Goal: Information Seeking & Learning: Learn about a topic

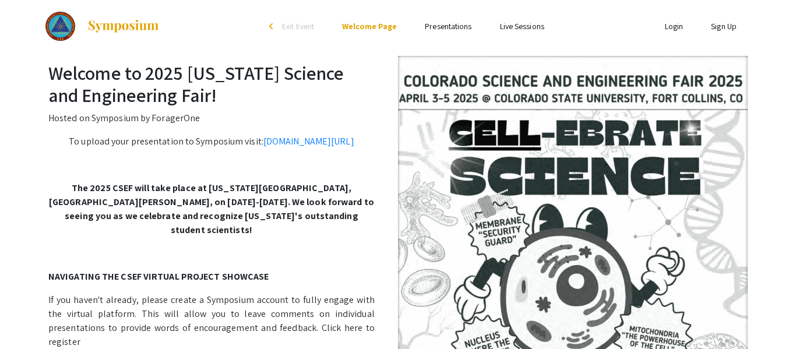
click at [433, 26] on link "Presentations" at bounding box center [448, 26] width 47 height 10
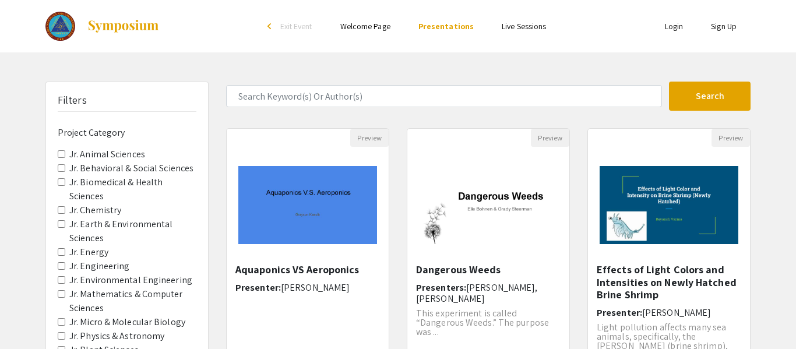
click at [365, 27] on link "Welcome Page" at bounding box center [365, 26] width 50 height 10
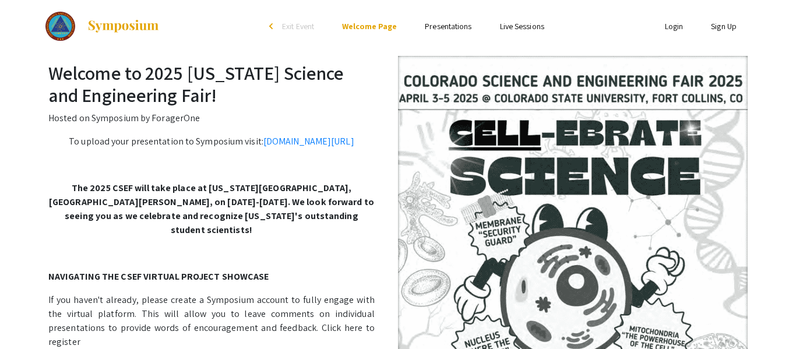
click at [337, 100] on h2 "Welcome to 2025 [US_STATE] Science and Engineering Fair!" at bounding box center [397, 84] width 699 height 45
click at [274, 31] on div "arrow_back_ios" at bounding box center [272, 27] width 7 height 14
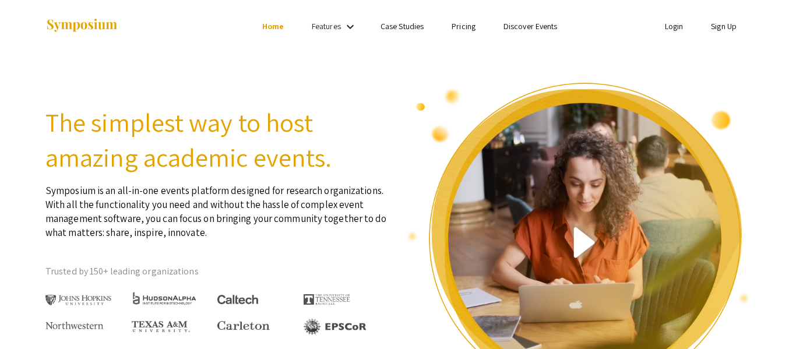
click at [389, 30] on link "Case Studies" at bounding box center [401, 26] width 43 height 10
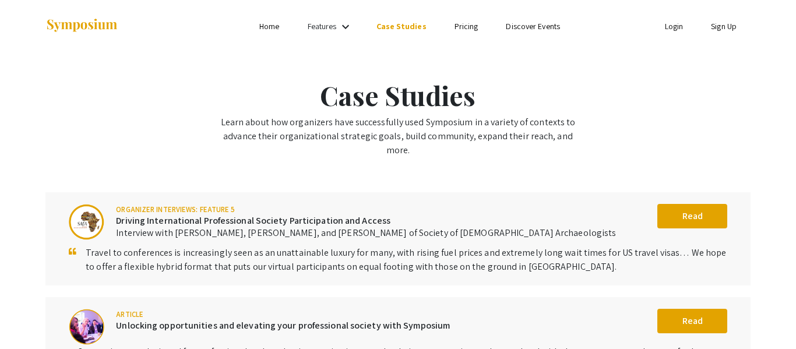
click at [320, 24] on link "Features" at bounding box center [322, 26] width 29 height 10
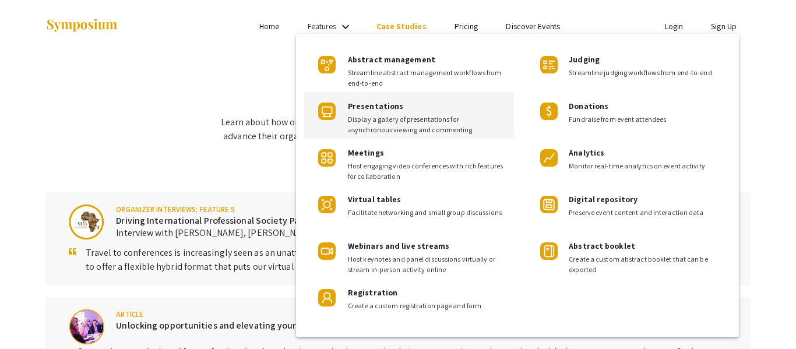
click at [394, 115] on span "Display a gallery of presentations for asynchronous viewing and commenting" at bounding box center [426, 124] width 157 height 21
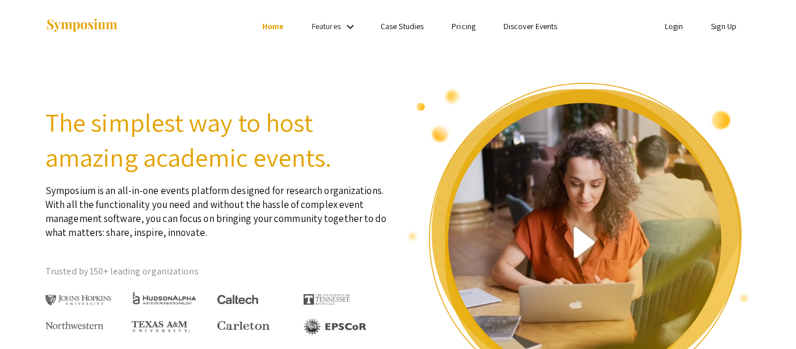
click at [91, 27] on img at bounding box center [81, 26] width 73 height 16
click at [272, 30] on link "Home" at bounding box center [273, 26] width 22 height 10
click at [274, 27] on link "Home" at bounding box center [273, 26] width 22 height 10
click at [292, 19] on li "Home" at bounding box center [273, 26] width 50 height 14
click at [316, 30] on link "Features" at bounding box center [326, 26] width 29 height 10
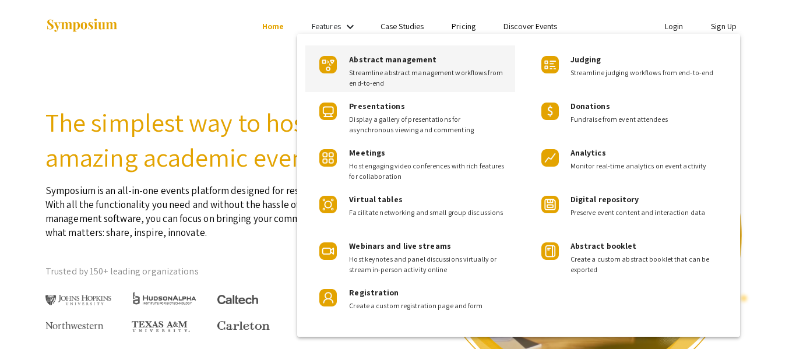
click at [443, 90] on div "Abstract management Streamline abstract management workflows from end-to-end" at bounding box center [410, 68] width 210 height 47
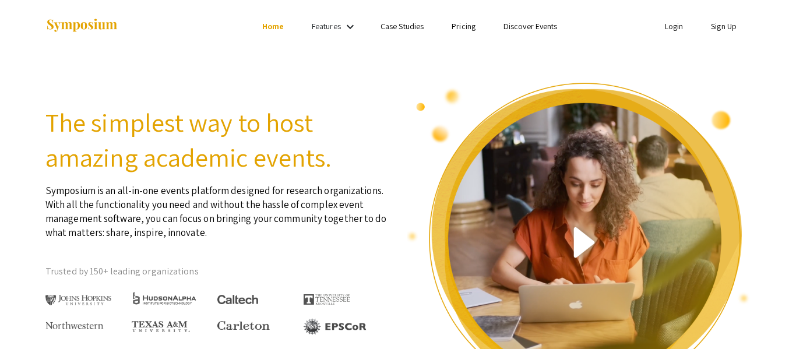
click at [404, 27] on link "Case Studies" at bounding box center [401, 26] width 43 height 10
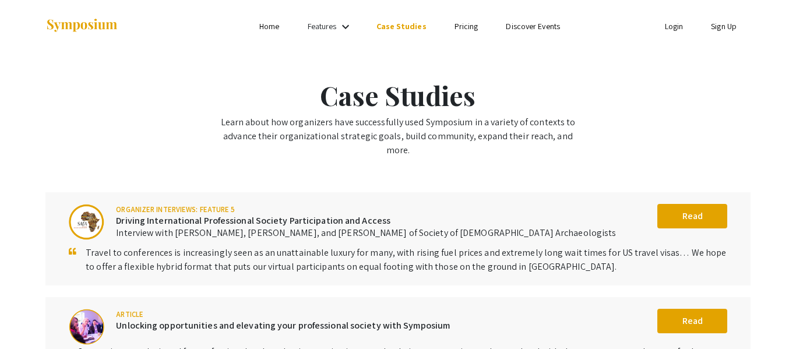
click at [462, 28] on link "Pricing" at bounding box center [466, 26] width 24 height 10
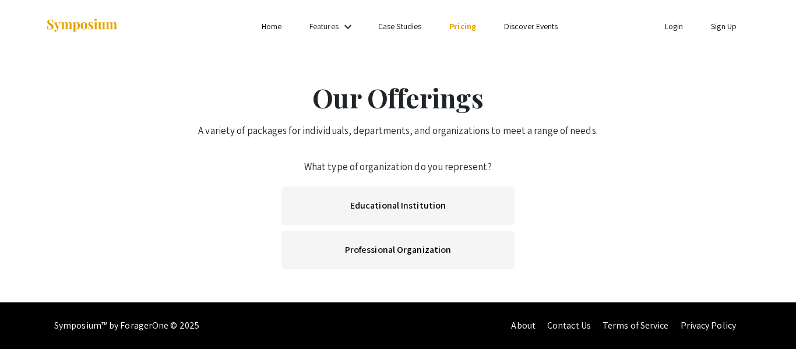
click at [517, 30] on link "Discover Events" at bounding box center [531, 26] width 54 height 10
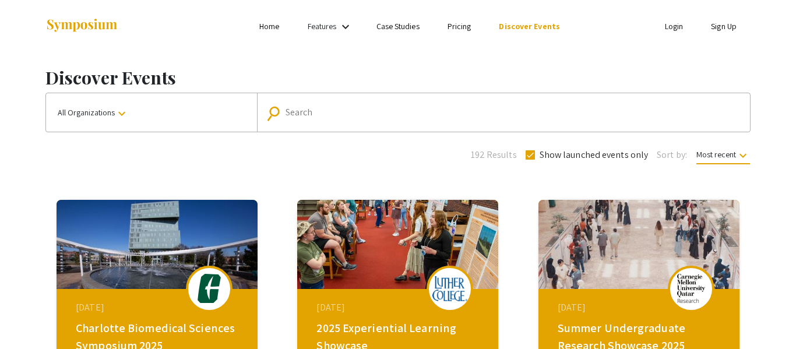
click at [332, 26] on link "Features" at bounding box center [322, 26] width 29 height 10
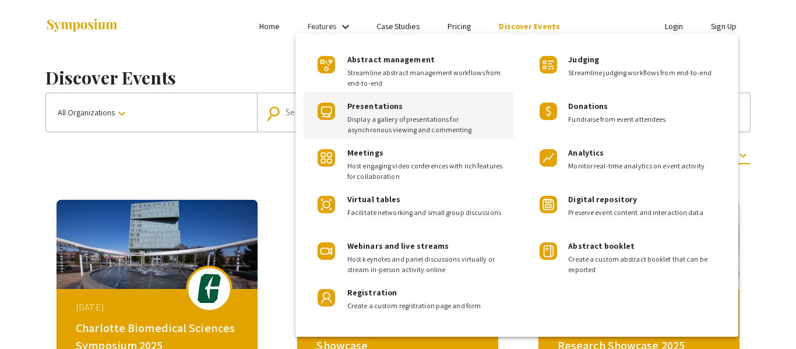
click at [432, 114] on span "Display a gallery of presentations for asynchronous viewing and commenting" at bounding box center [425, 124] width 157 height 21
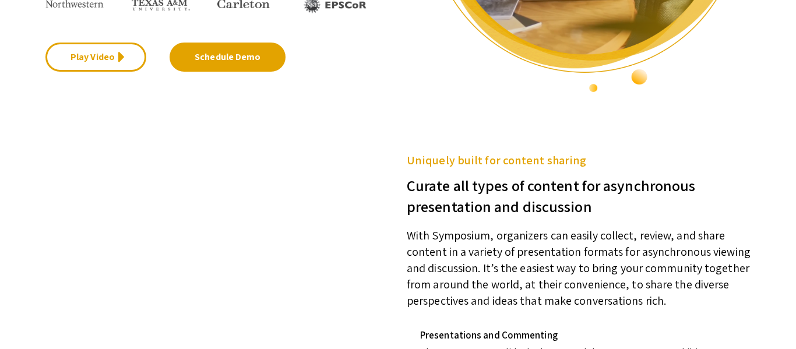
scroll to position [473, 0]
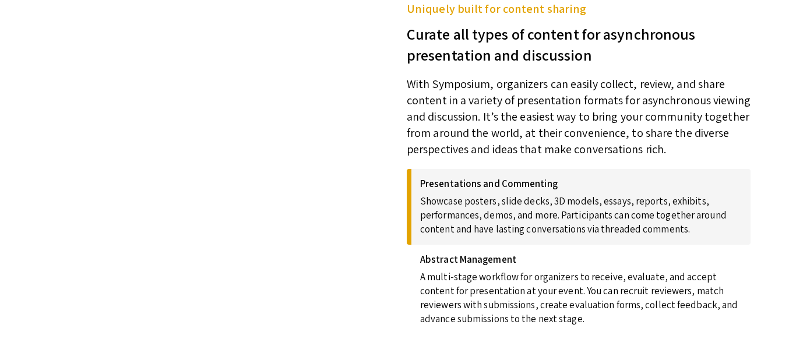
click at [263, 189] on video at bounding box center [208, 107] width 326 height 163
click at [563, 196] on p "Showcase posters, slide decks, 3D models, essays, reports, exhibits, performanc…" at bounding box center [581, 212] width 322 height 47
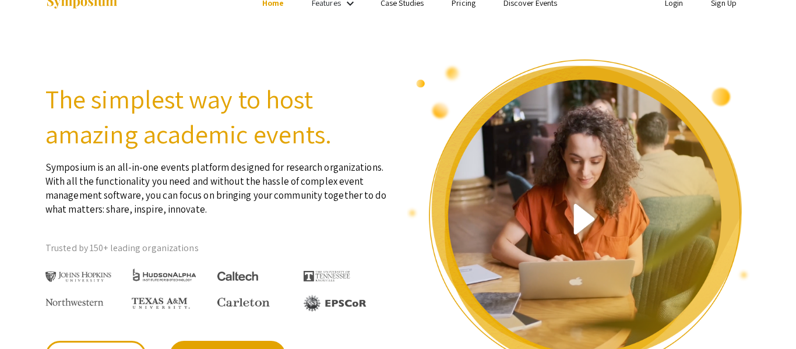
scroll to position [0, 0]
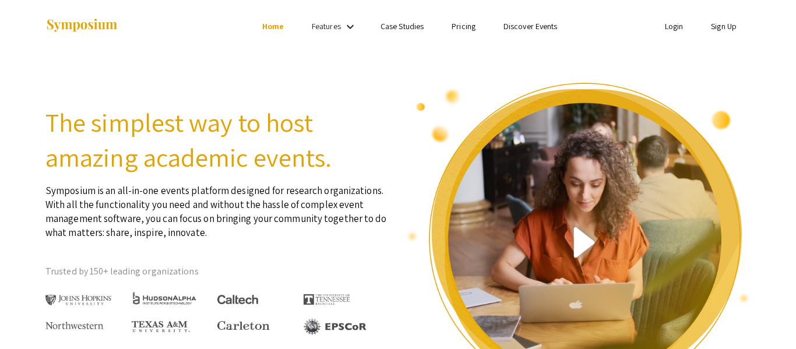
click at [342, 21] on div "Features keyboard_arrow_down" at bounding box center [335, 26] width 47 height 15
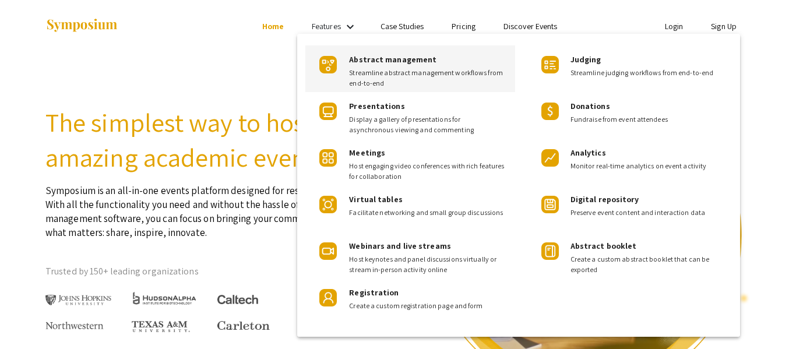
click at [372, 68] on span "Streamline abstract management workflows from end-to-end" at bounding box center [427, 78] width 157 height 21
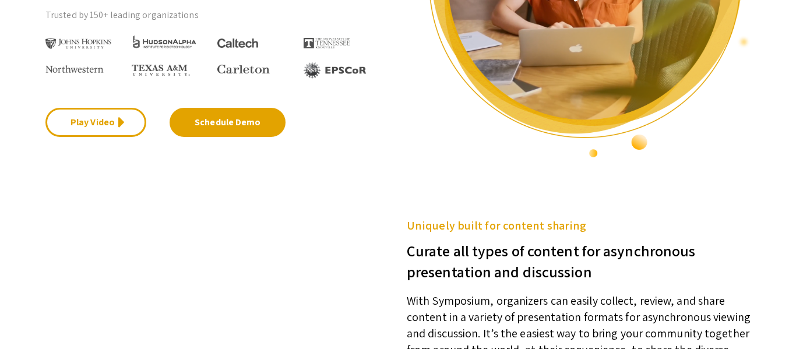
scroll to position [240, 0]
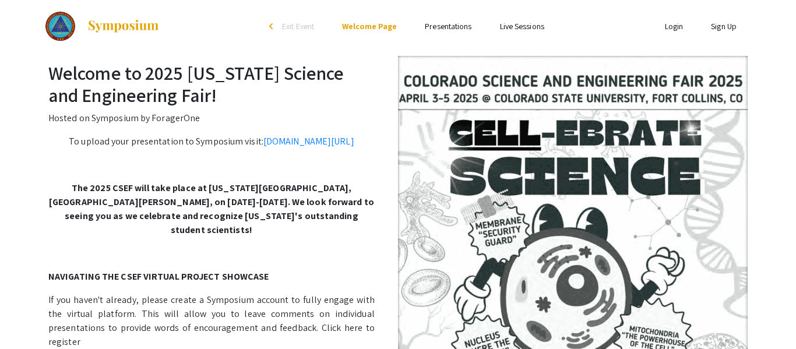
click at [447, 27] on link "Presentations" at bounding box center [448, 26] width 47 height 10
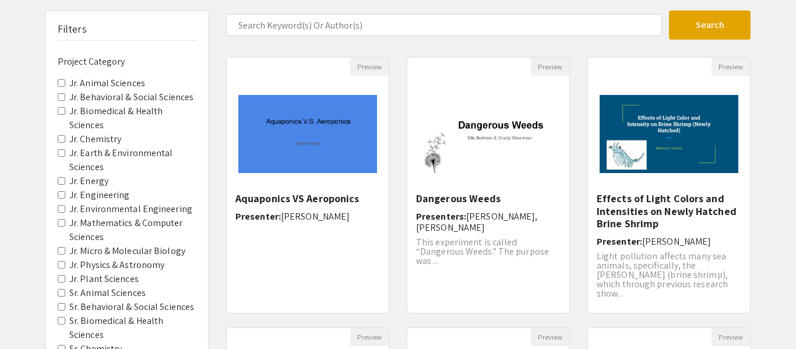
scroll to position [70, 0]
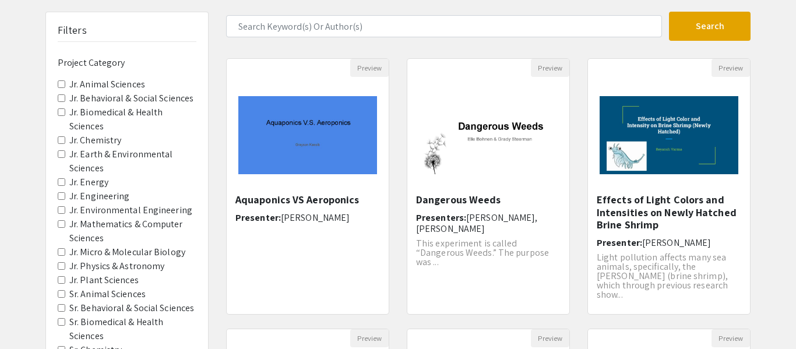
click at [63, 110] on Sciences "Jr. Biomedical & Health Sciences" at bounding box center [62, 112] width 8 height 8
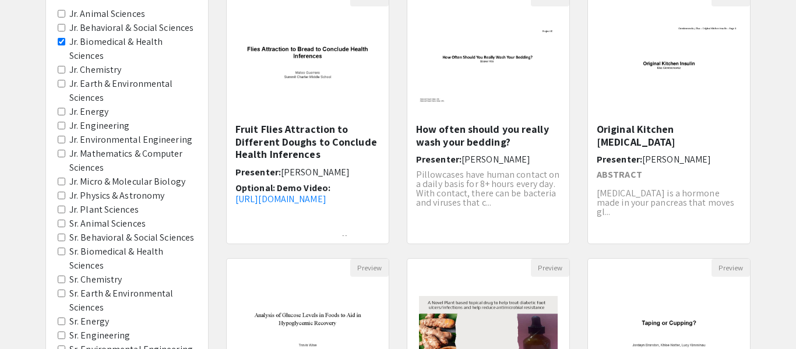
scroll to position [140, 0]
click at [63, 195] on Astronomy "Jr. Physics & Astronomy" at bounding box center [62, 196] width 8 height 8
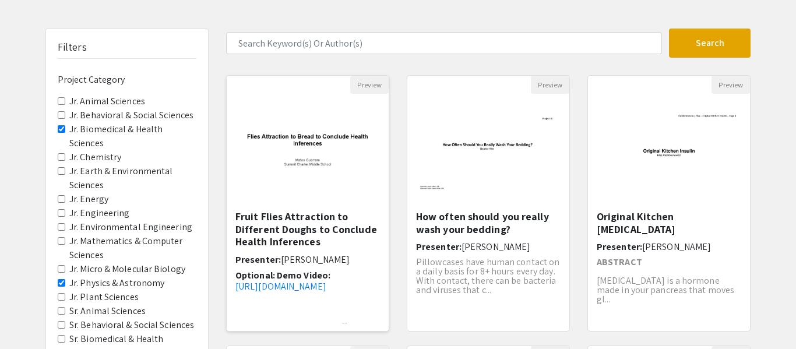
scroll to position [70, 0]
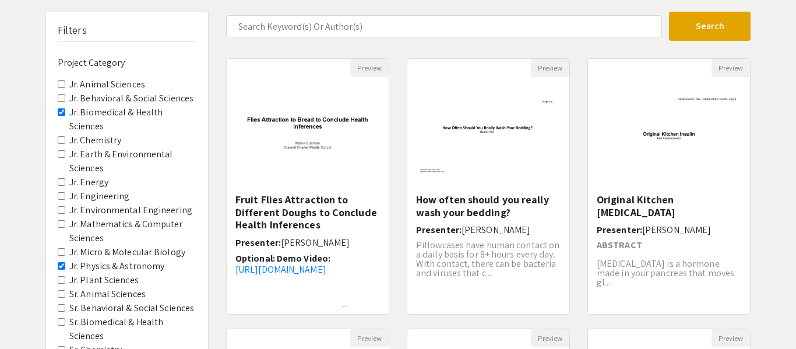
click at [62, 114] on Sciences "Jr. Biomedical & Health Sciences" at bounding box center [62, 112] width 8 height 8
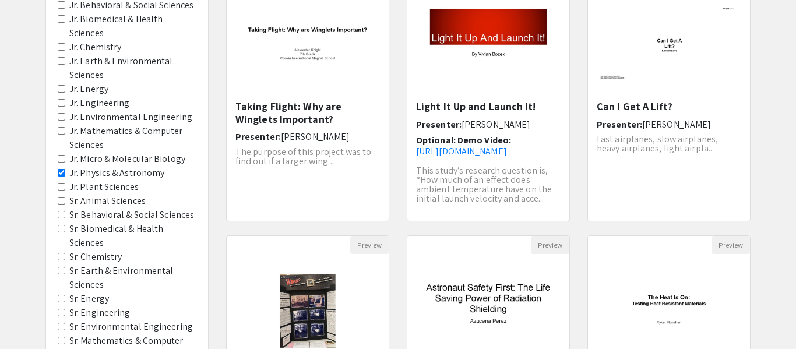
scroll to position [116, 0]
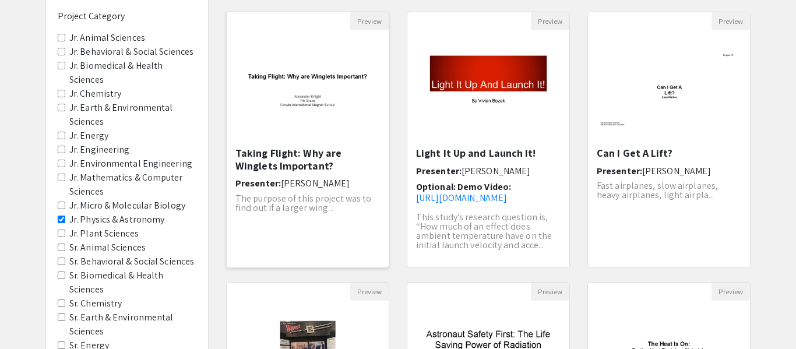
click at [335, 66] on img "Open Presentation <p>Taking Flight: Why are Winglets Important?</p>" at bounding box center [308, 88] width 162 height 101
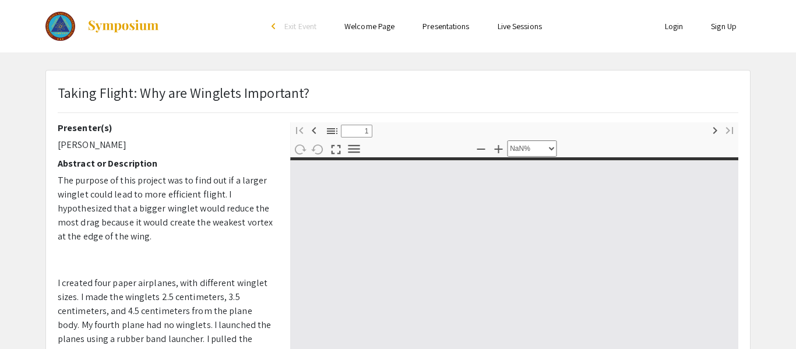
type input "0"
select select "custom"
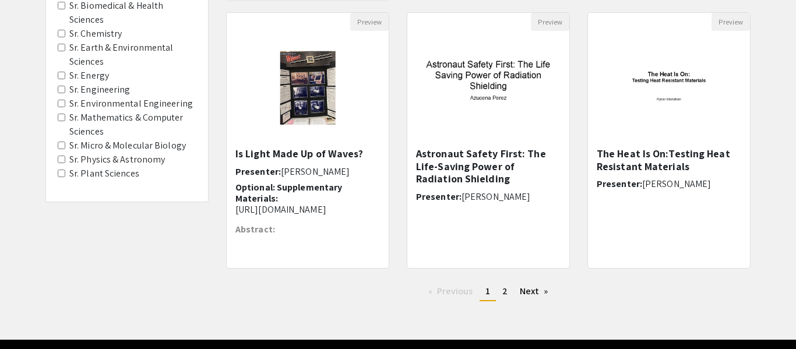
scroll to position [396, 0]
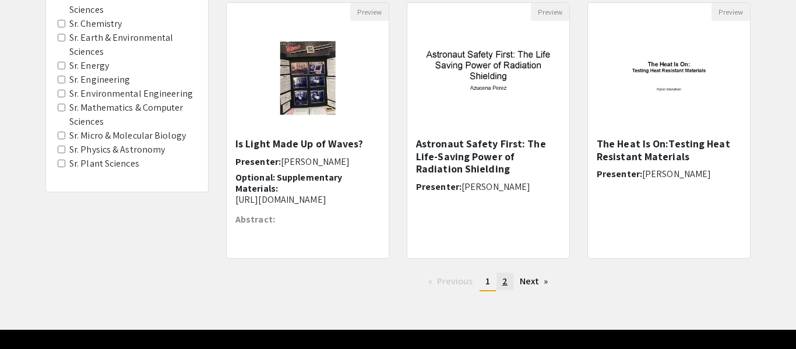
click at [505, 281] on span "2" at bounding box center [504, 281] width 5 height 12
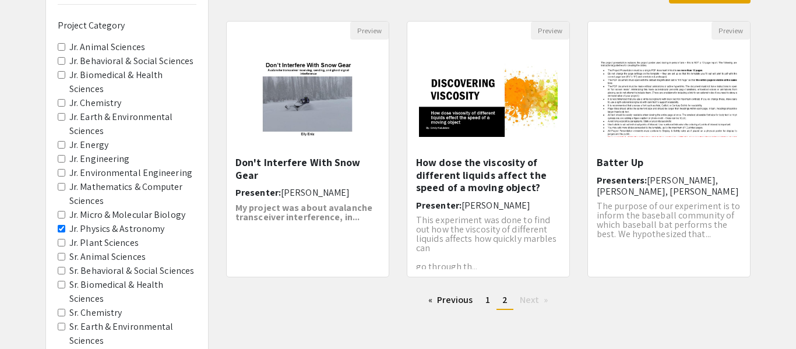
scroll to position [140, 0]
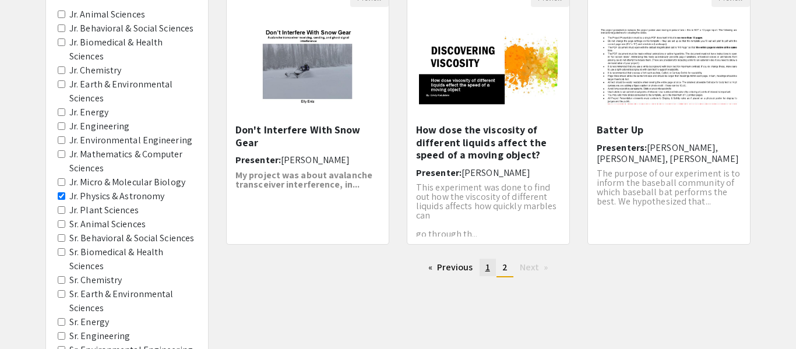
click at [487, 267] on span "1" at bounding box center [487, 267] width 5 height 12
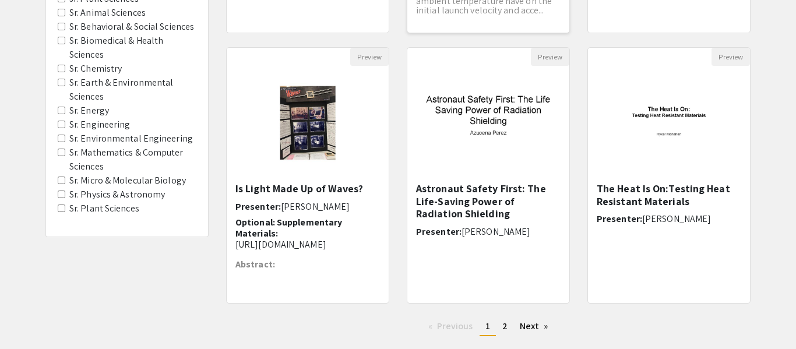
scroll to position [354, 0]
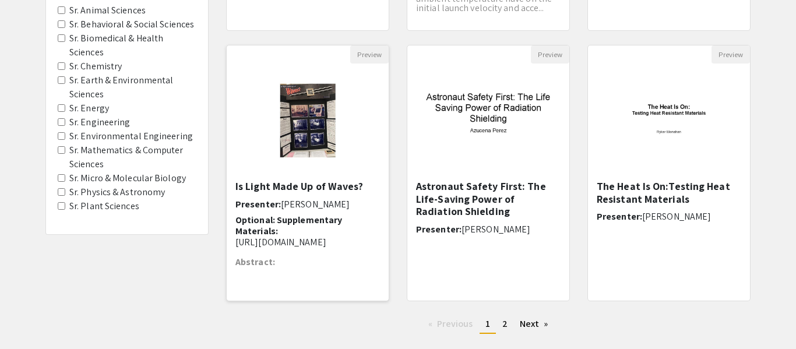
click at [300, 80] on img "Open Presentation <p>Is Light Made Up of Waves?</p>" at bounding box center [308, 121] width 96 height 116
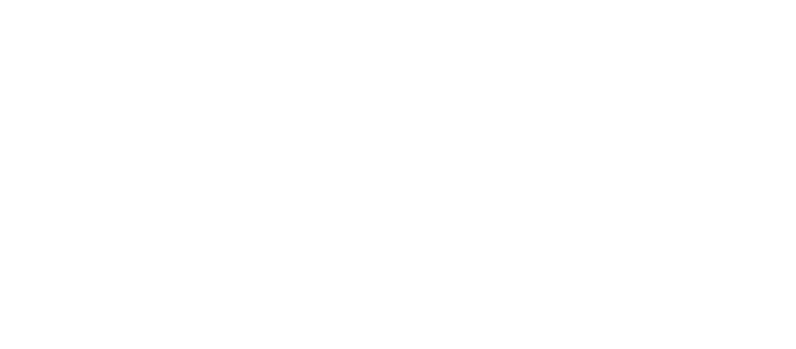
select select "custom"
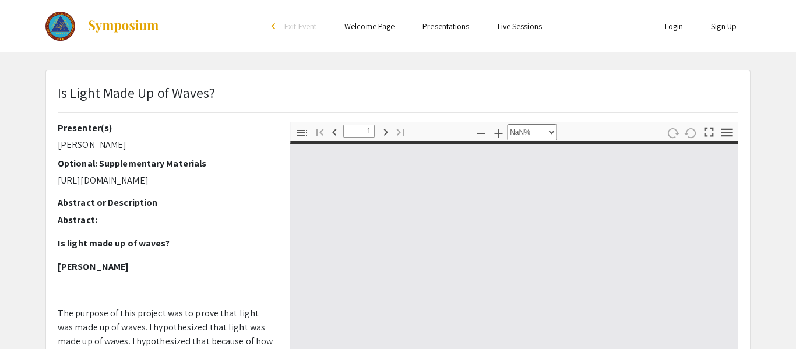
type input "0"
select select "custom"
type input "1"
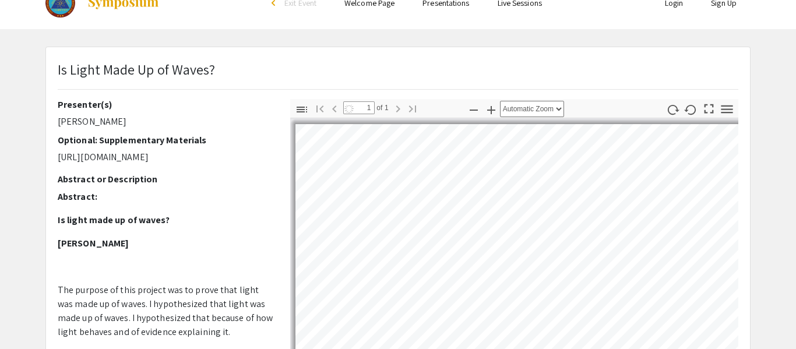
select select "auto"
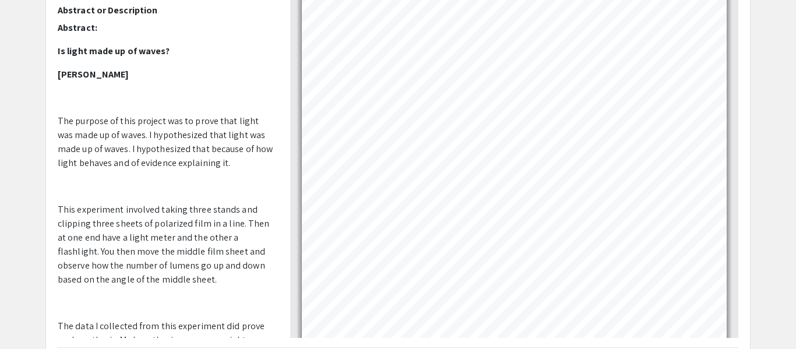
scroll to position [256, 0]
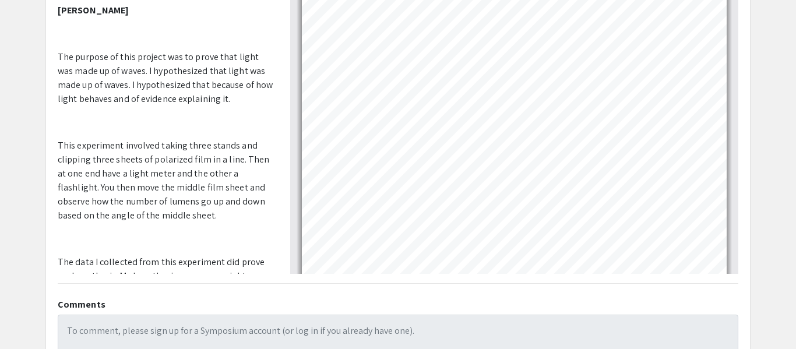
click at [470, 304] on div "Is Light Made Up of Waves? Presenter(s) Fallyn Gregersen Optional: Supplementar…" at bounding box center [398, 108] width 704 height 588
click at [430, 324] on div "Is Light Made Up of Waves? Presenter(s) Fallyn Gregersen Optional: Supplementar…" at bounding box center [398, 108] width 704 height 588
click at [471, 301] on div "Is Light Made Up of Waves? Presenter(s) Fallyn Gregersen Optional: Supplementar…" at bounding box center [398, 108] width 704 height 588
click at [586, 274] on div "Is Light Made Up of Waves? Presenter(s) Fallyn Gregersen Optional: Supplementar…" at bounding box center [398, 108] width 704 height 588
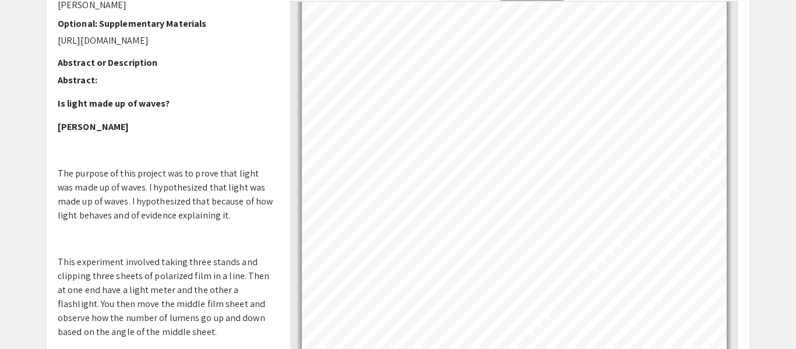
scroll to position [47, 0]
click at [164, 143] on p "Abstract: Is light made up of waves? Fallyn Gregersen The purpose of this proje…" at bounding box center [165, 324] width 215 height 503
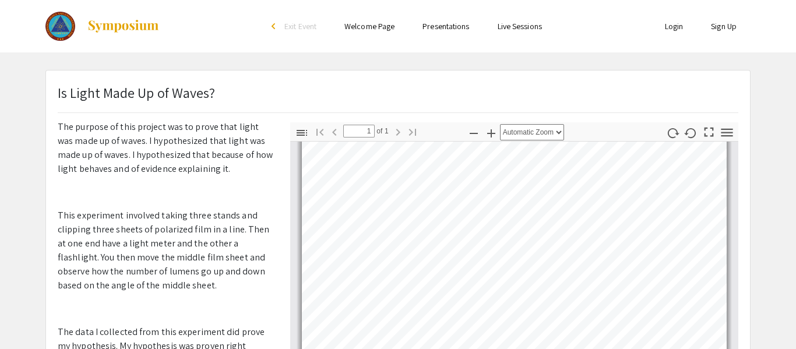
scroll to position [210, 0]
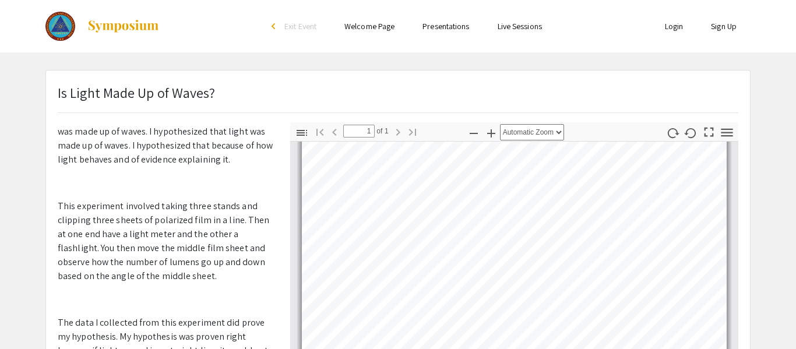
click at [255, 190] on p at bounding box center [165, 183] width 215 height 14
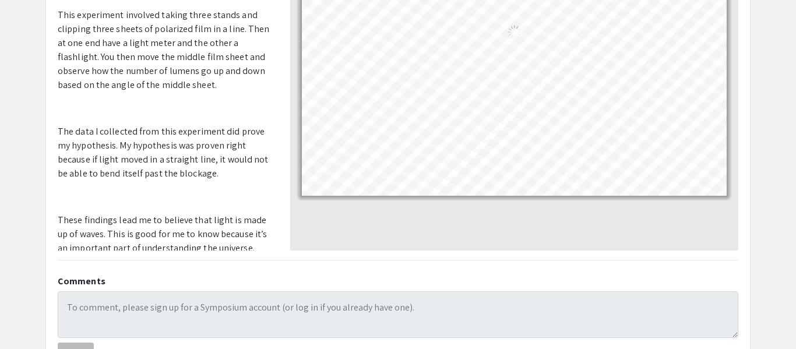
scroll to position [0, 0]
click at [454, 276] on h2 "Comments" at bounding box center [398, 281] width 680 height 11
click at [758, 147] on div "Is Light Made Up of Waves? Presenter(s) Fallyn Gregersen Optional: Supplementar…" at bounding box center [398, 84] width 722 height 589
click at [169, 149] on p "Abstract: Is light made up of waves? Fallyn Gregersen The purpose of this proje…" at bounding box center [165, 77] width 215 height 503
click at [157, 115] on p at bounding box center [165, 108] width 215 height 14
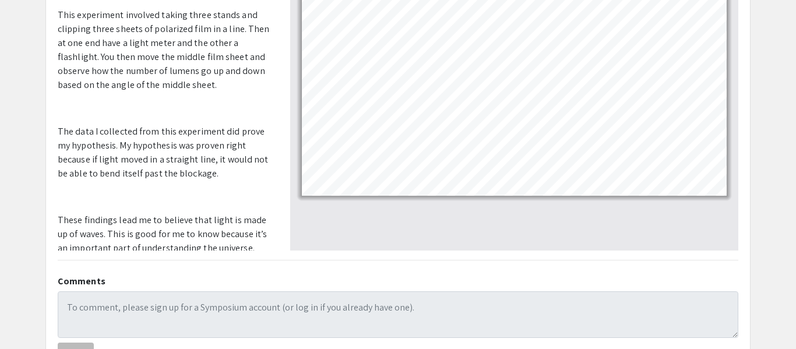
click at [209, 127] on p "Abstract: Is light made up of waves? Fallyn Gregersen The purpose of this proje…" at bounding box center [165, 77] width 215 height 503
click at [263, 148] on p "Abstract: Is light made up of waves? Fallyn Gregersen The purpose of this proje…" at bounding box center [165, 77] width 215 height 503
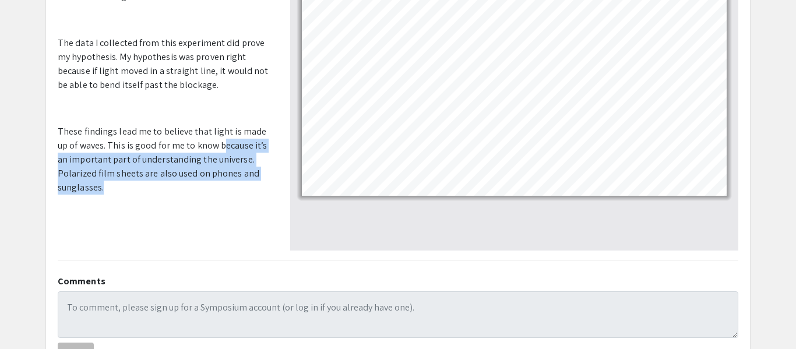
drag, startPoint x: 205, startPoint y: 192, endPoint x: 220, endPoint y: 150, distance: 43.8
click at [220, 150] on p "These findings lead me to believe that light is made up of waves. This is good …" at bounding box center [165, 160] width 215 height 70
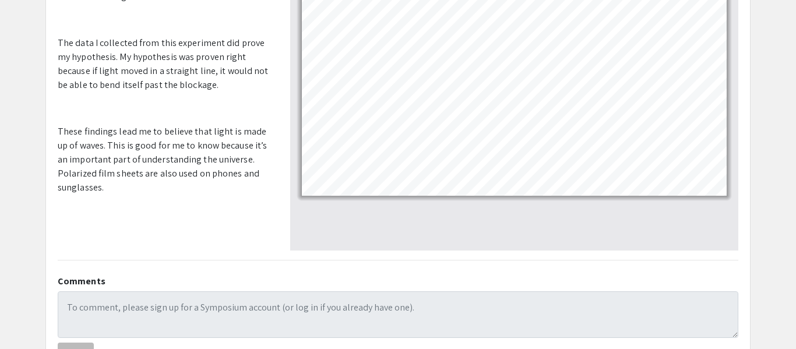
drag, startPoint x: 216, startPoint y: 100, endPoint x: 220, endPoint y: 84, distance: 16.2
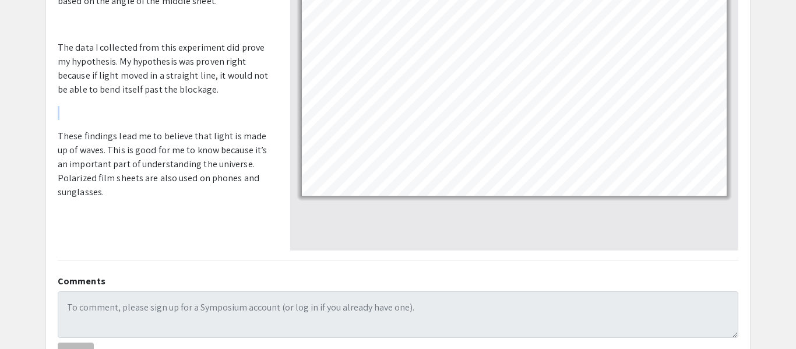
scroll to position [188, 0]
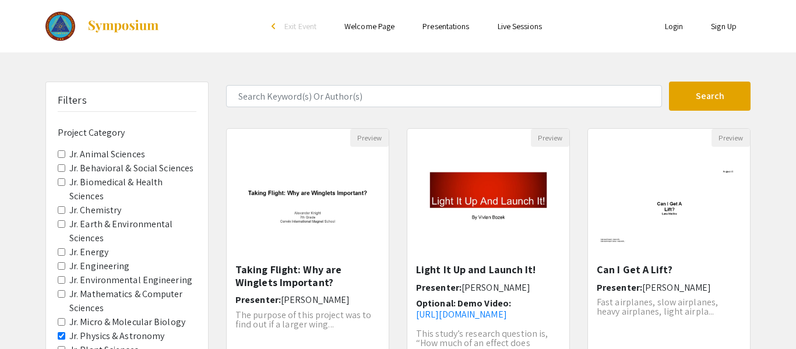
click at [96, 251] on label "Jr. Energy" at bounding box center [88, 252] width 39 height 14
click at [65, 251] on Energy "Jr. Energy" at bounding box center [62, 252] width 8 height 8
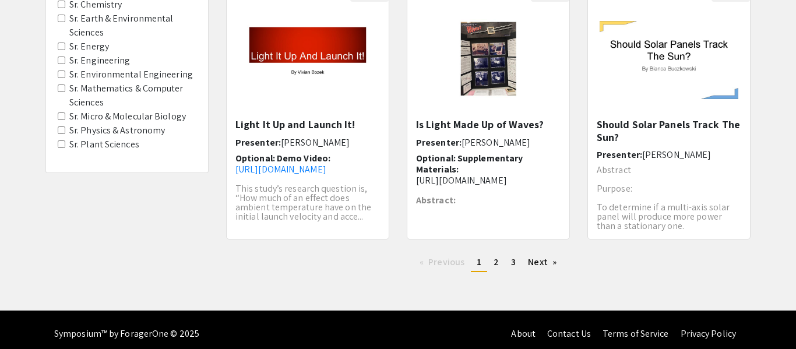
scroll to position [423, 0]
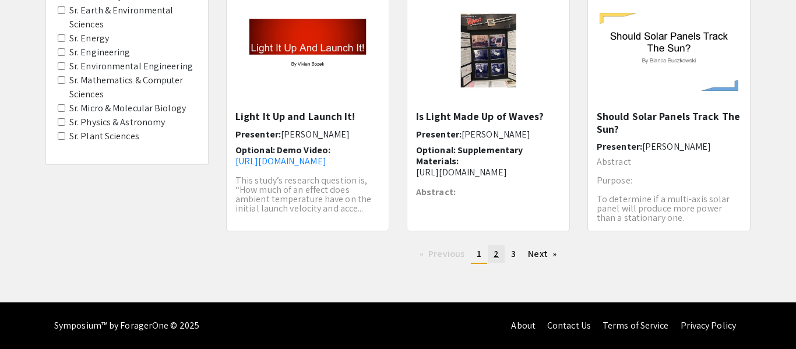
click at [495, 257] on span "2" at bounding box center [495, 254] width 5 height 12
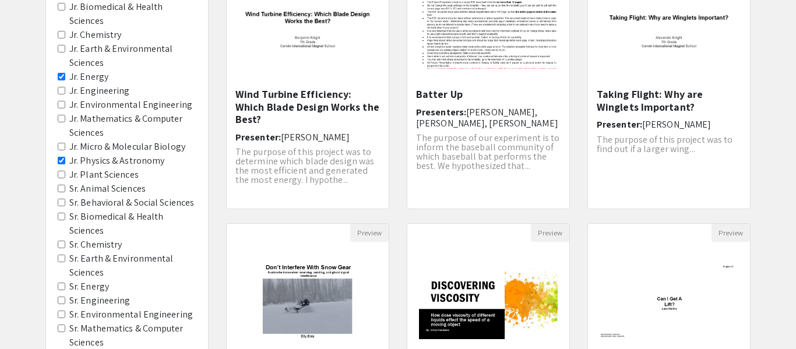
scroll to position [186, 0]
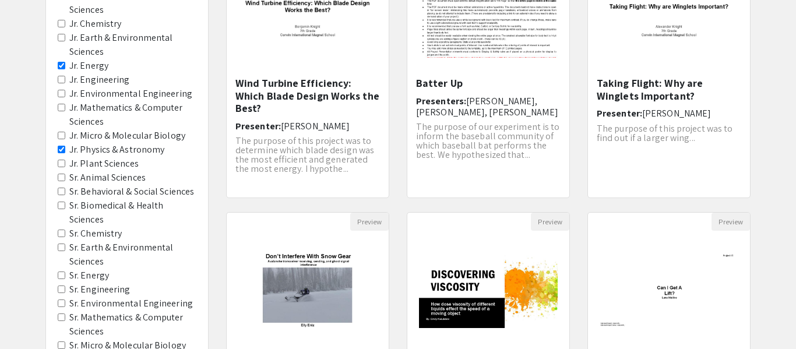
click at [59, 149] on Astronomy "Jr. Physics & Astronomy" at bounding box center [62, 150] width 8 height 8
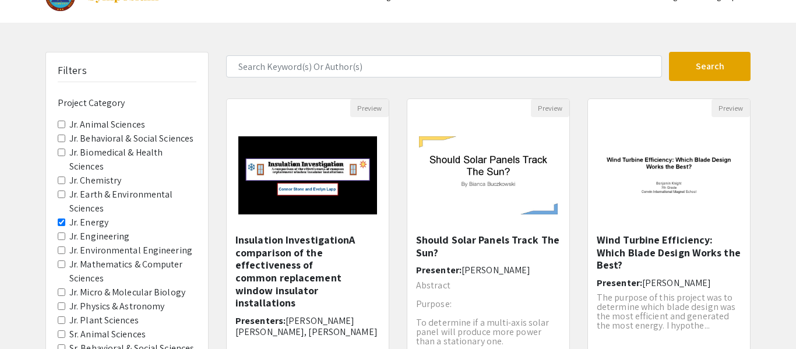
scroll to position [27, 0]
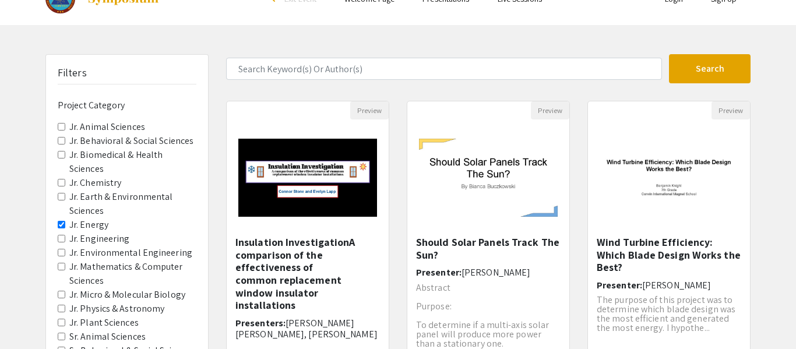
click at [66, 156] on span "Jr. Biomedical & Health Sciences" at bounding box center [127, 162] width 139 height 28
click at [61, 157] on Sciences "Jr. Biomedical & Health Sciences" at bounding box center [62, 155] width 8 height 8
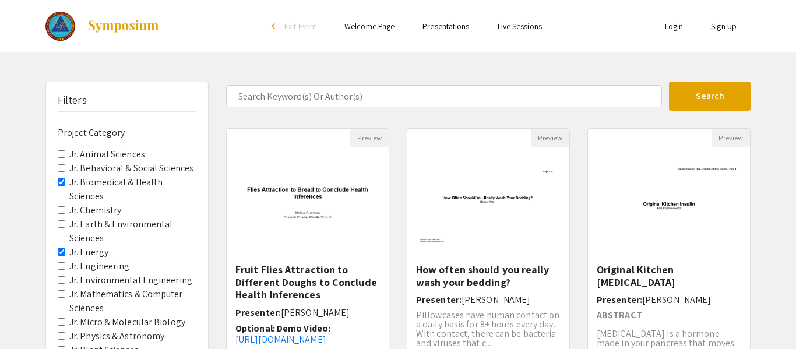
click at [62, 251] on Energy "Jr. Energy" at bounding box center [62, 252] width 8 height 8
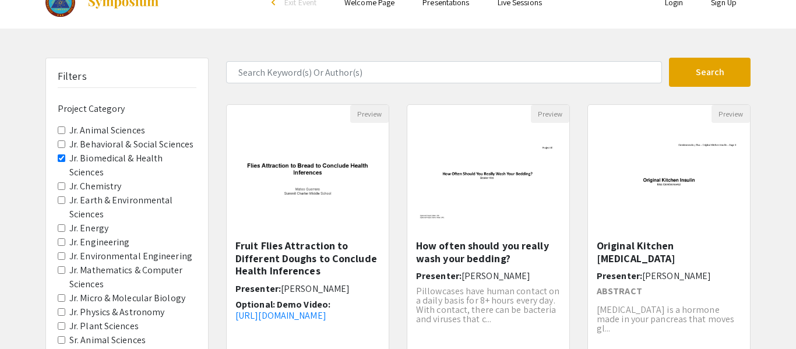
scroll to position [23, 0]
click at [61, 161] on Sciences "Jr. Biomedical & Health Sciences" at bounding box center [62, 159] width 8 height 8
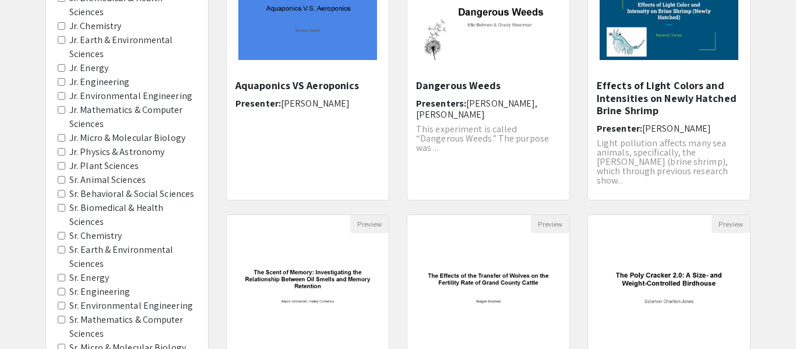
scroll to position [186, 0]
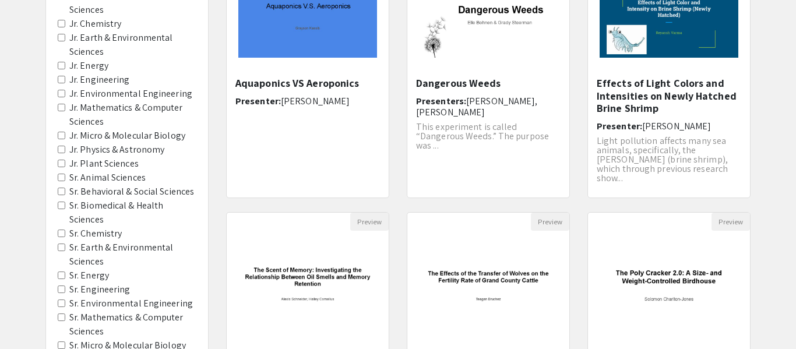
click at [63, 149] on Astronomy "Jr. Physics & Astronomy" at bounding box center [62, 150] width 8 height 8
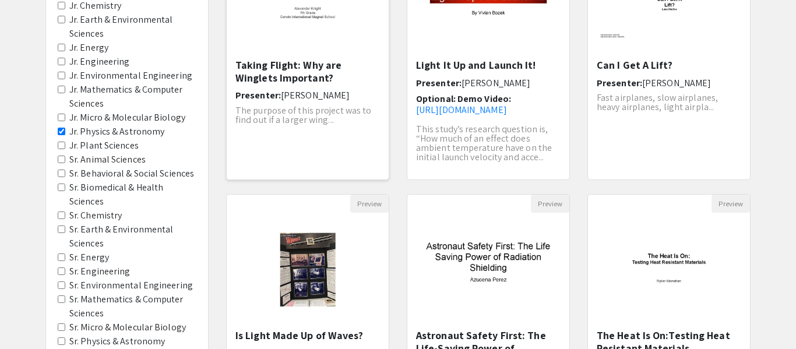
scroll to position [210, 0]
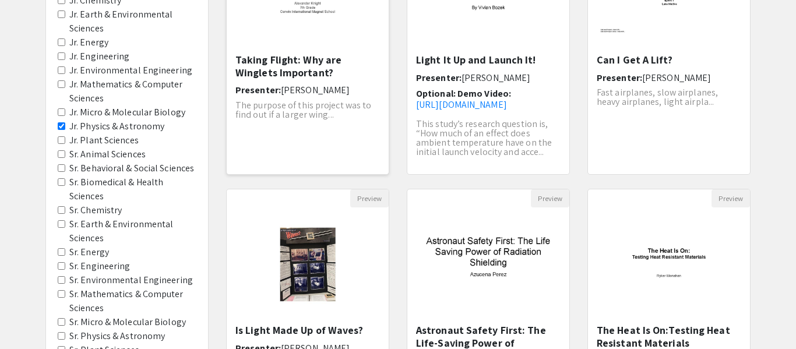
click at [332, 59] on h5 "Taking Flight: Why are Winglets Important?" at bounding box center [307, 66] width 144 height 25
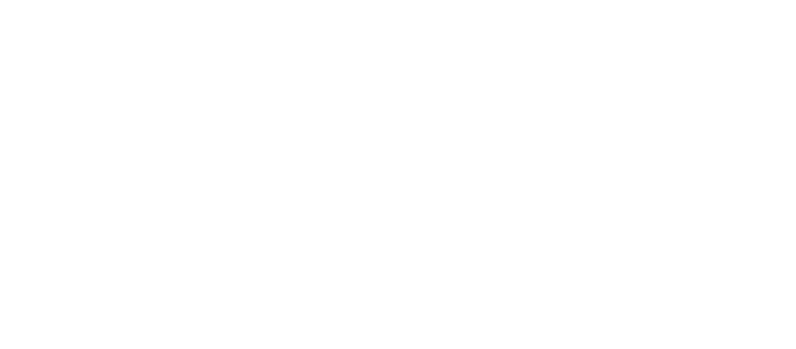
select select "custom"
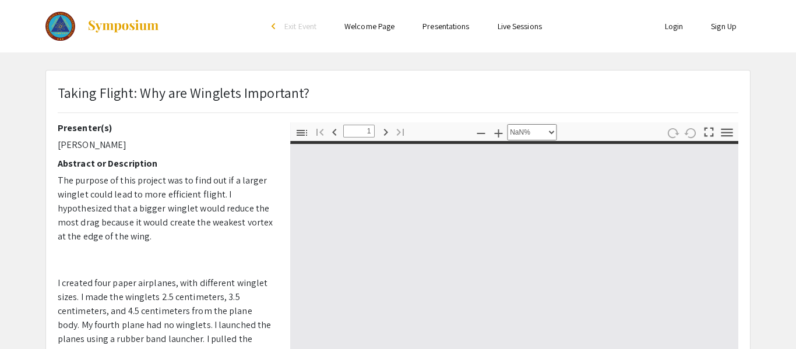
type input "0"
select select "custom"
click at [327, 114] on div "Taking Flight: Why are Winglets Important?" at bounding box center [398, 102] width 698 height 40
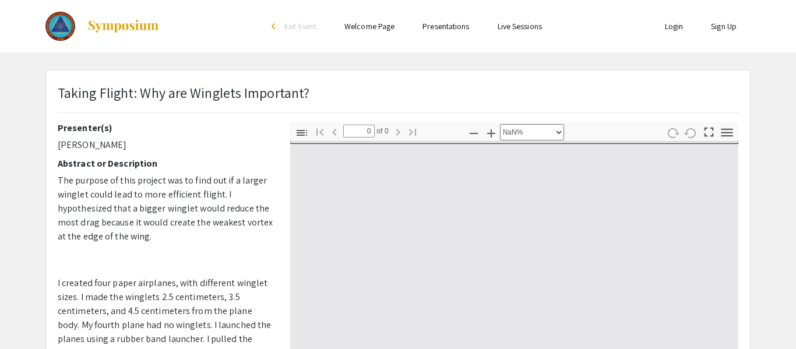
type input "1"
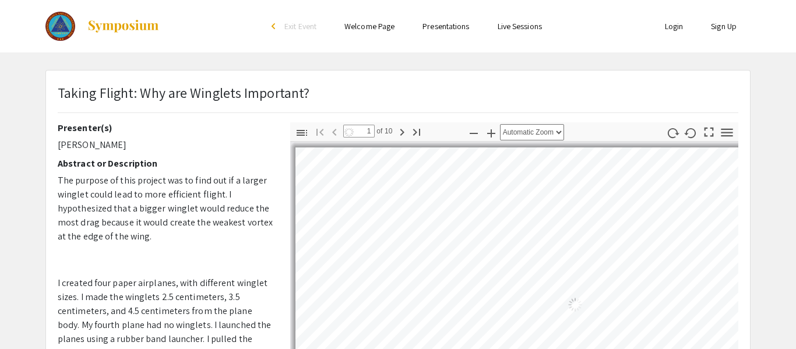
select select "auto"
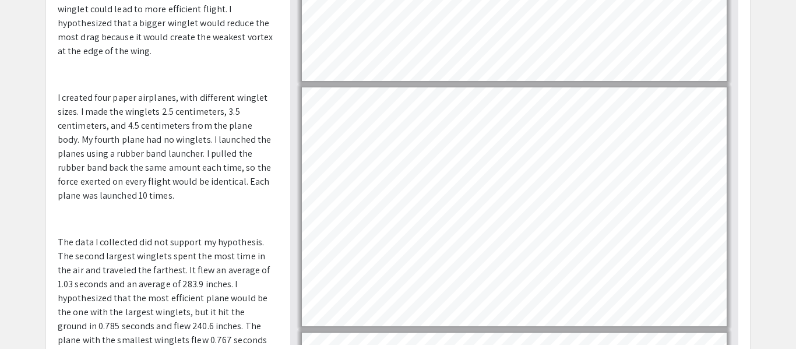
scroll to position [183, 0]
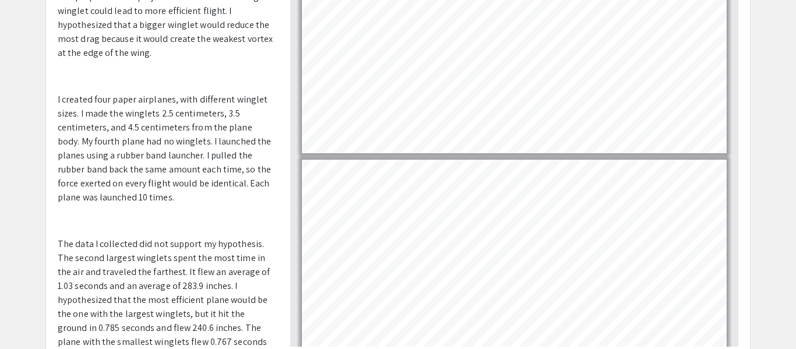
type input "6"
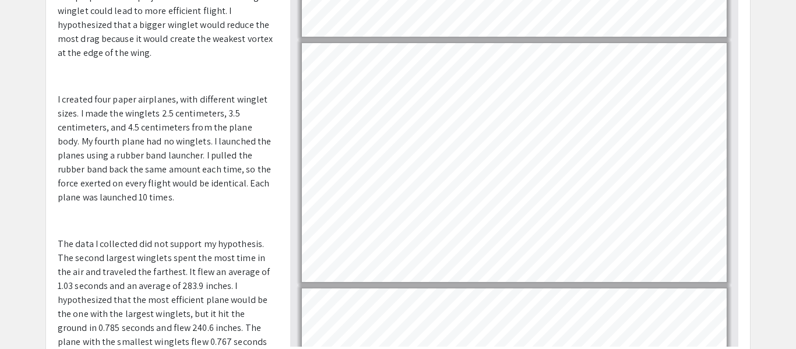
scroll to position [1136, 0]
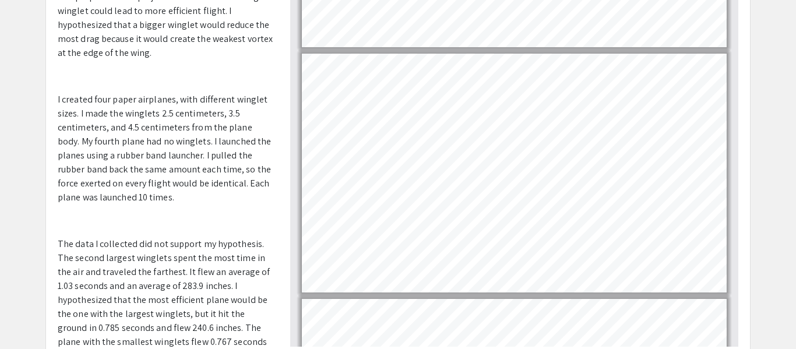
click at [230, 221] on p at bounding box center [165, 221] width 215 height 14
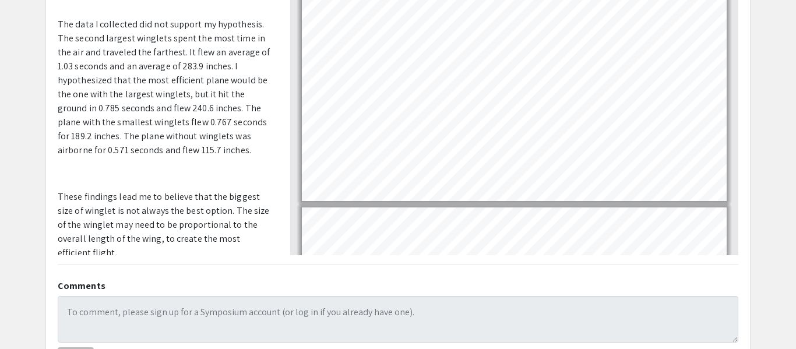
scroll to position [277, 0]
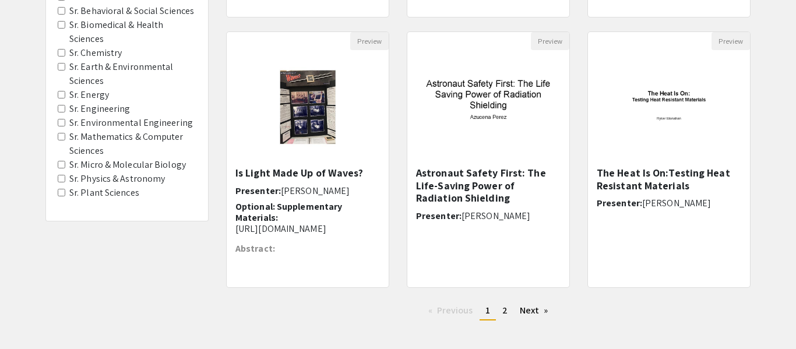
scroll to position [373, 0]
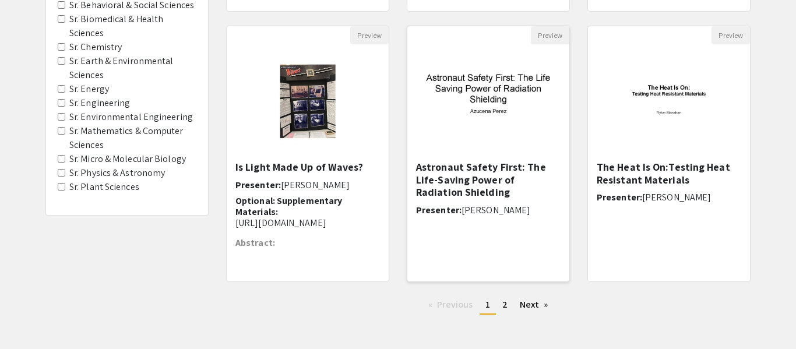
click at [527, 121] on img at bounding box center [488, 102] width 162 height 101
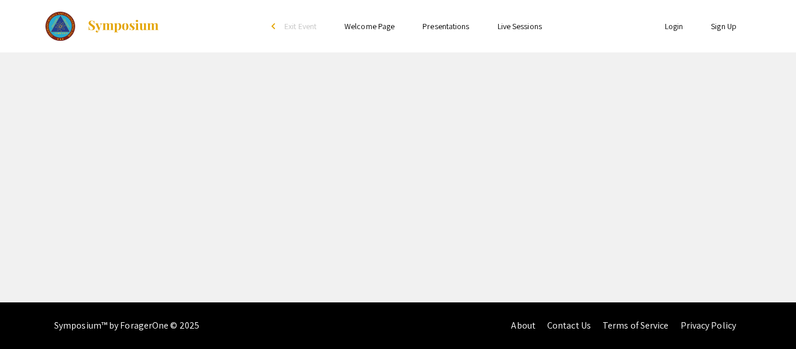
select select "custom"
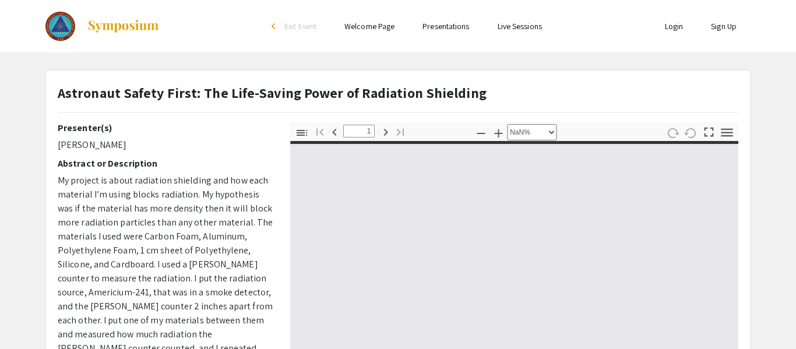
type input "0"
select select "custom"
type input "1"
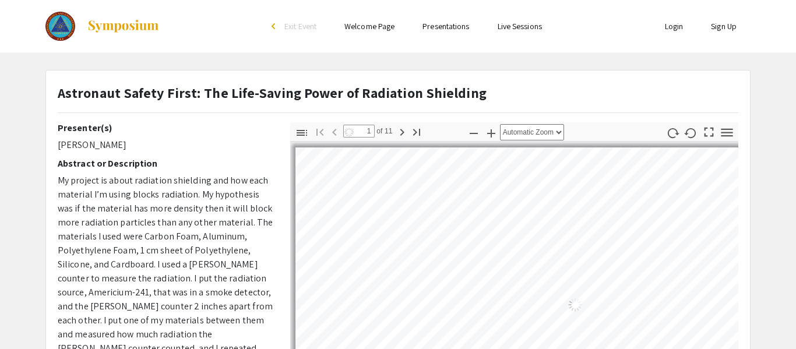
select select "auto"
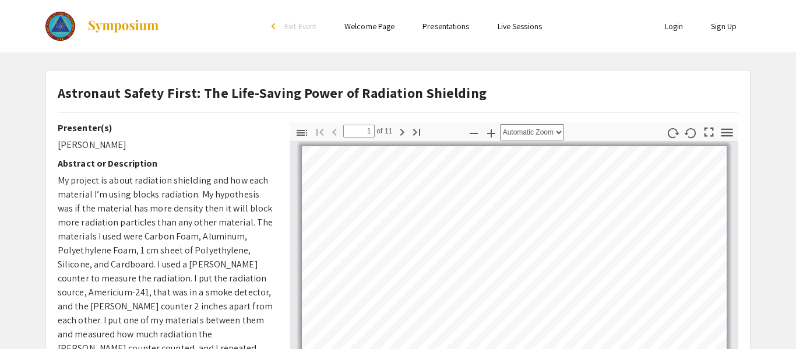
click at [227, 134] on div "Presenter(s) Azucena Perez Abstract or Description My project is about radiatio…" at bounding box center [165, 308] width 215 height 373
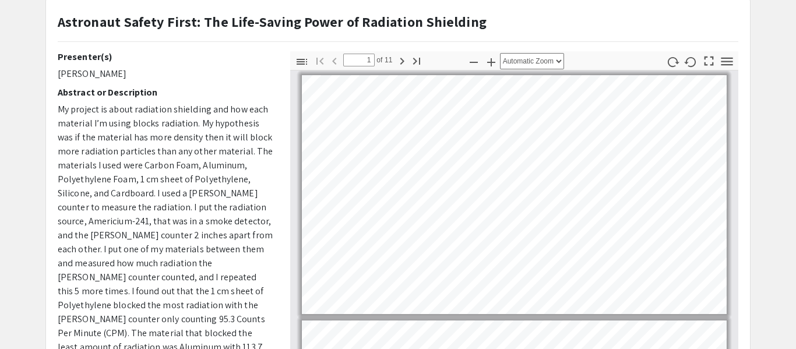
scroll to position [48, 0]
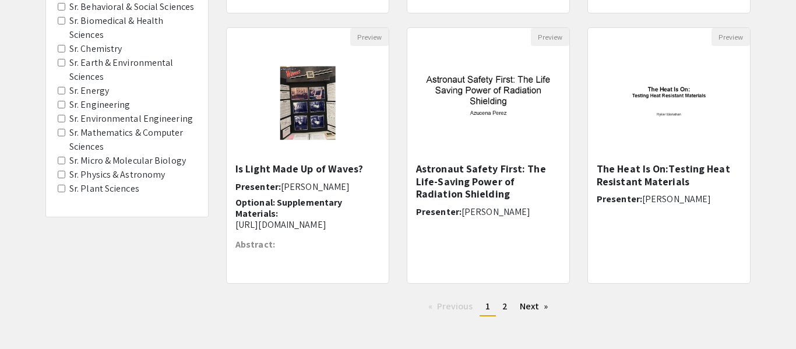
scroll to position [373, 0]
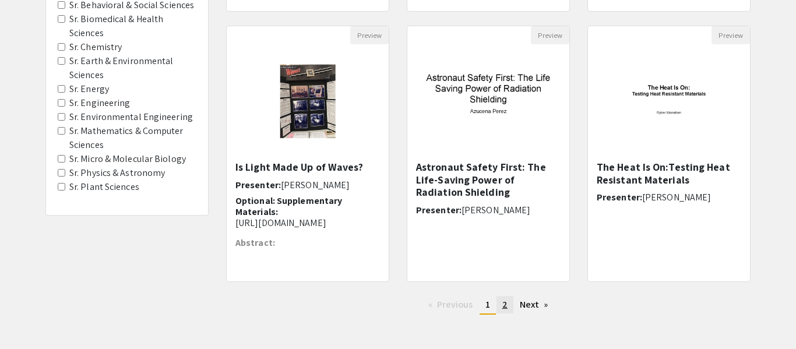
click at [509, 303] on link "page 2" at bounding box center [504, 304] width 17 height 17
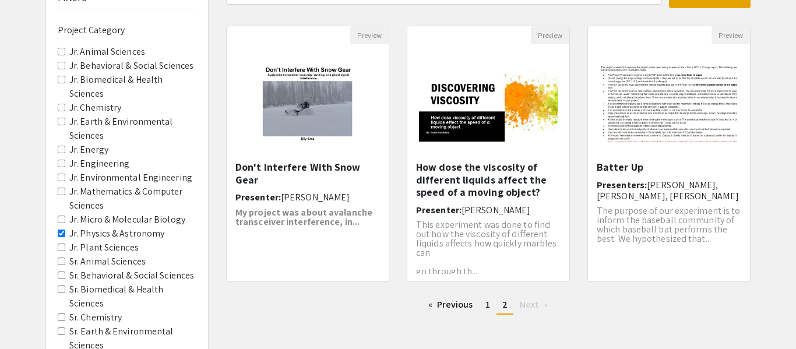
scroll to position [70, 0]
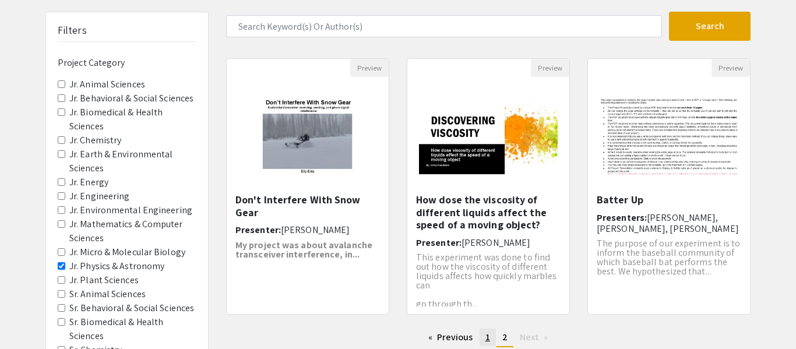
click at [483, 342] on link "page 1" at bounding box center [487, 337] width 16 height 17
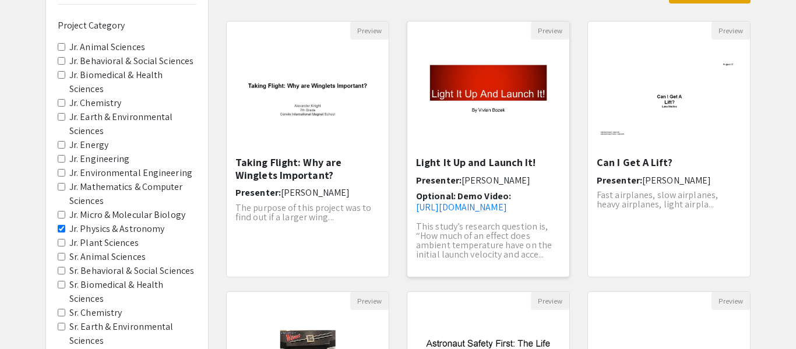
scroll to position [163, 0]
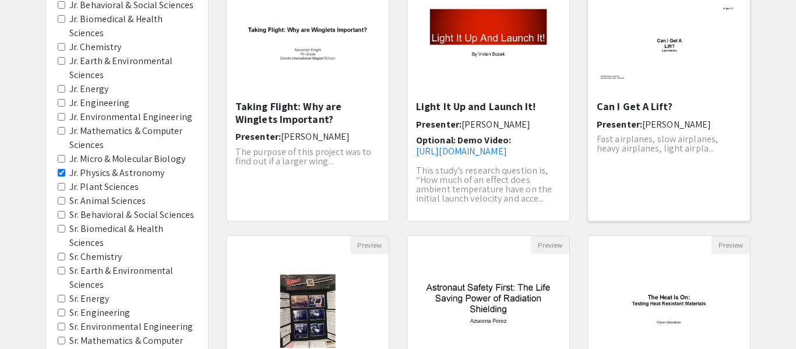
click at [712, 129] on h6 "Presenter: Lane Mattive" at bounding box center [668, 124] width 144 height 11
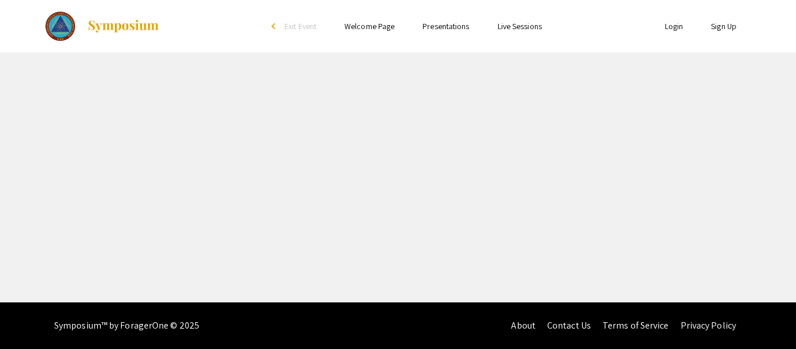
select select "custom"
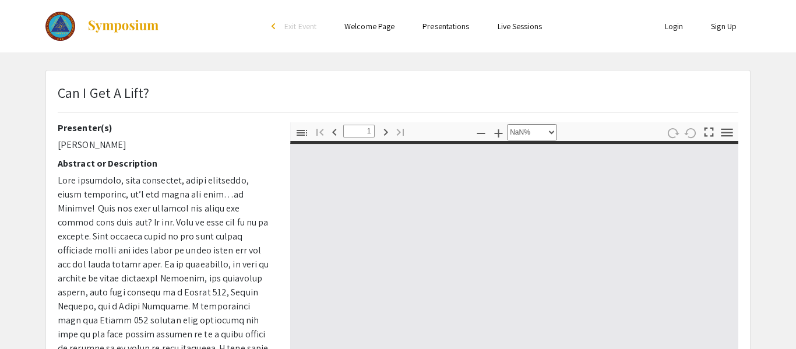
type input "0"
select select "custom"
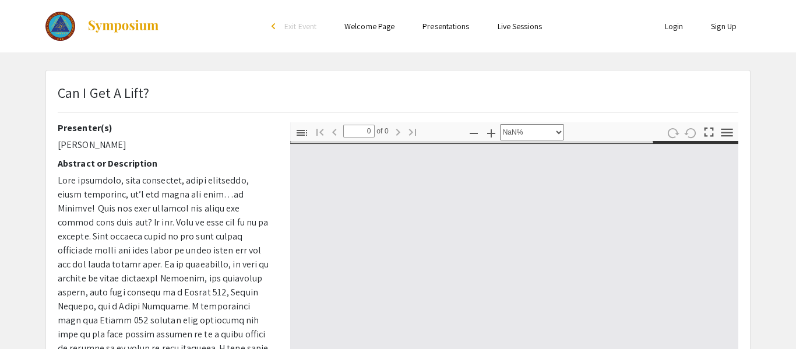
type input "1"
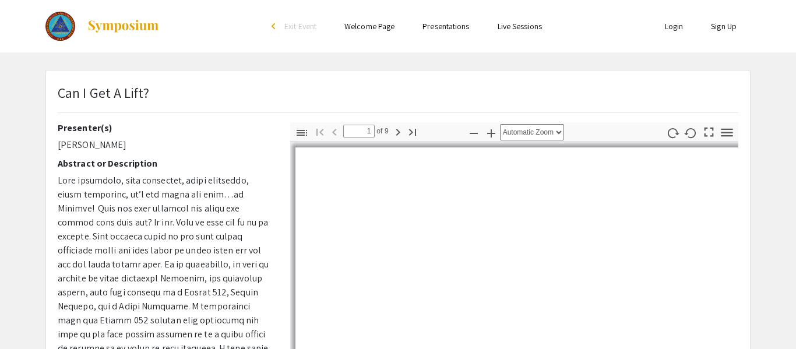
select select "auto"
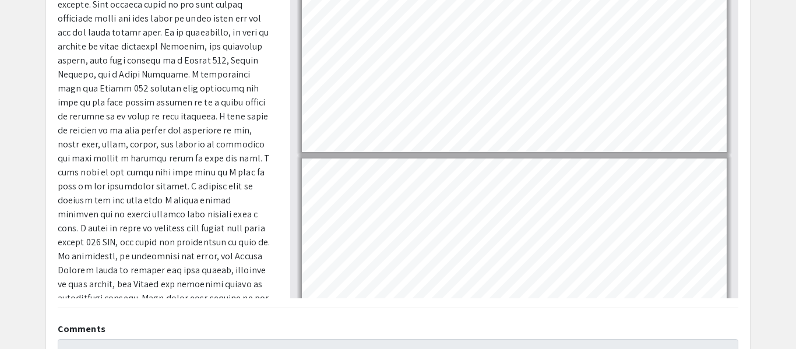
scroll to position [233, 0]
click at [196, 238] on span at bounding box center [164, 143] width 212 height 404
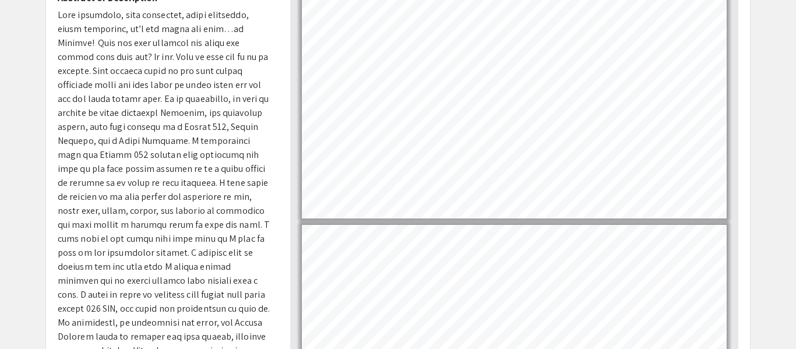
scroll to position [163, 0]
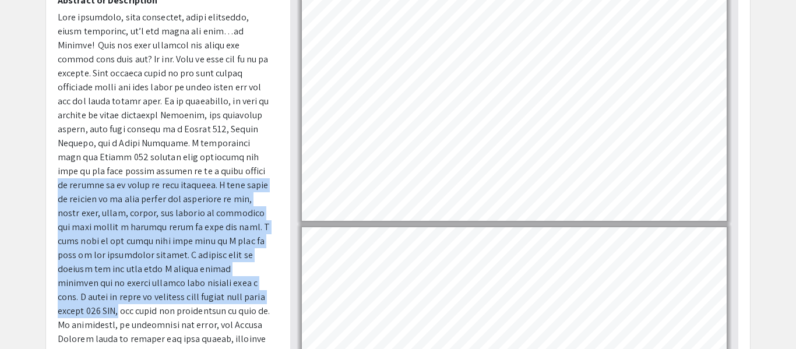
drag, startPoint x: 112, startPoint y: 171, endPoint x: 77, endPoint y: 293, distance: 126.5
click at [77, 293] on span at bounding box center [164, 213] width 212 height 404
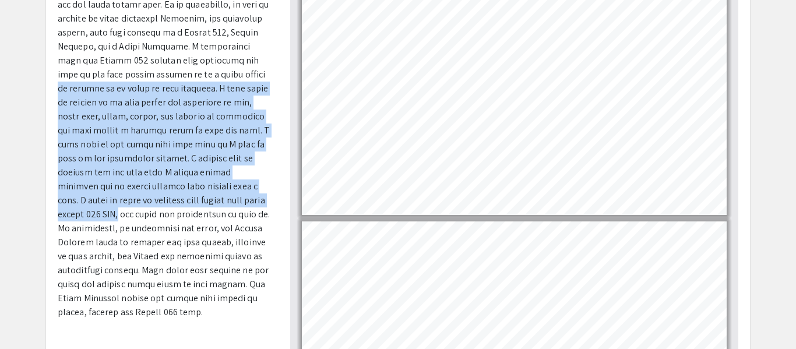
scroll to position [186, 0]
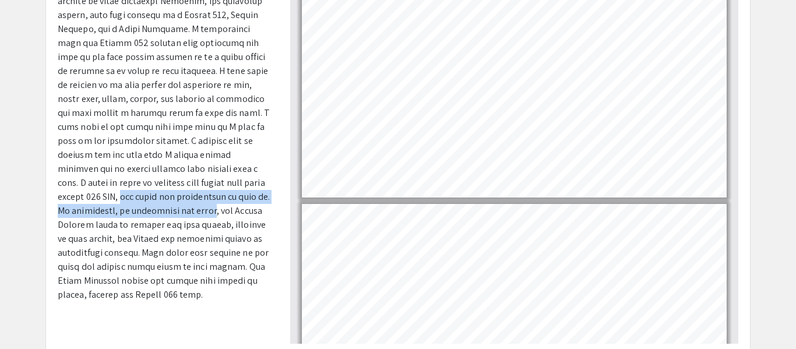
drag, startPoint x: 80, startPoint y: 183, endPoint x: 198, endPoint y: 193, distance: 118.1
click at [198, 193] on span at bounding box center [164, 99] width 212 height 404
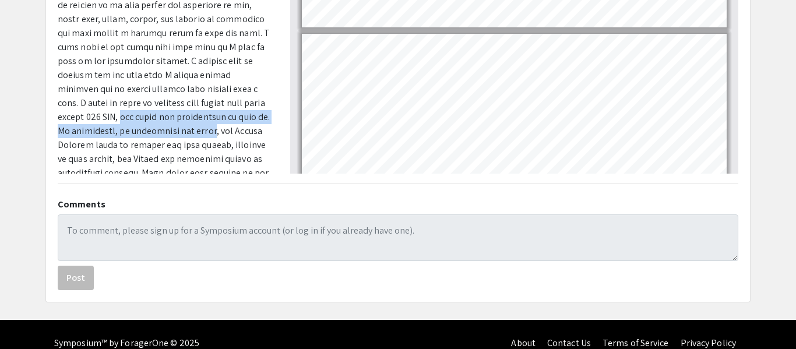
scroll to position [0, 0]
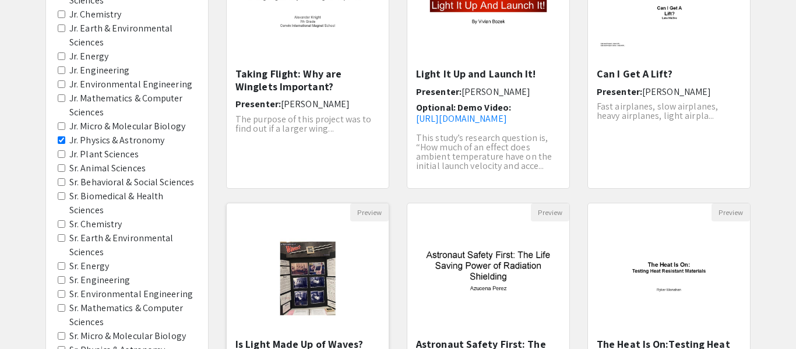
scroll to position [163, 0]
